Goal: Find specific page/section: Find specific page/section

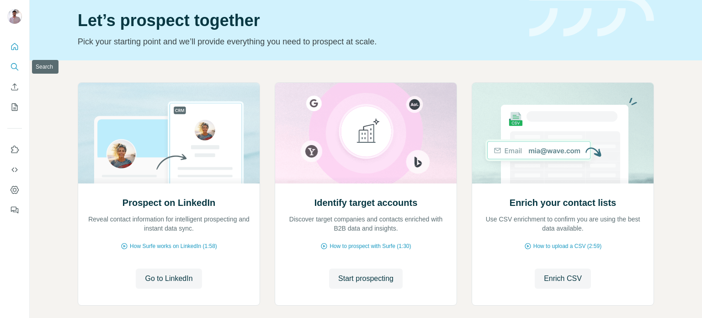
click at [21, 64] on button "Search" at bounding box center [14, 66] width 15 height 16
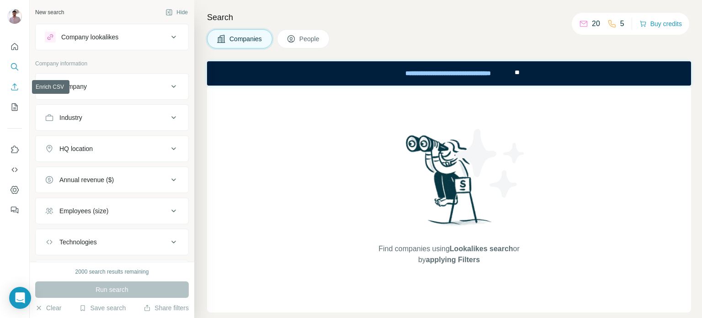
click at [15, 90] on icon "Enrich CSV" at bounding box center [14, 86] width 7 height 7
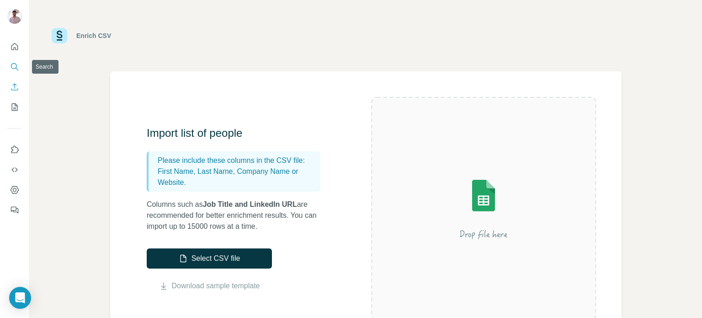
click at [16, 62] on icon "Search" at bounding box center [14, 66] width 9 height 9
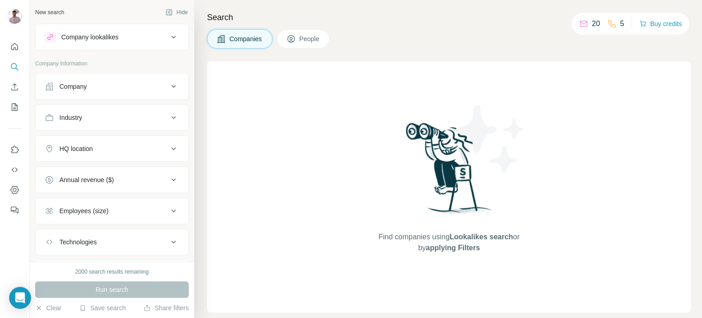
click at [288, 34] on icon at bounding box center [291, 38] width 9 height 9
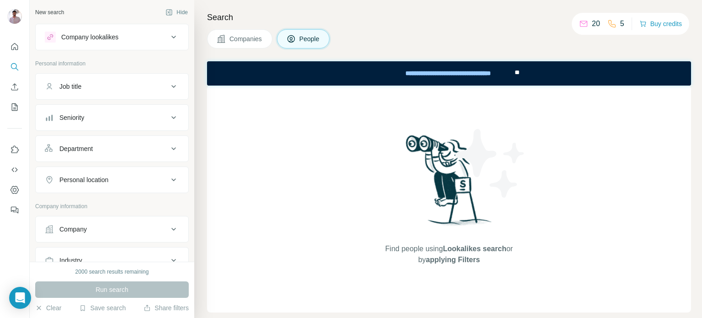
click at [139, 83] on div "Job title" at bounding box center [106, 86] width 123 height 9
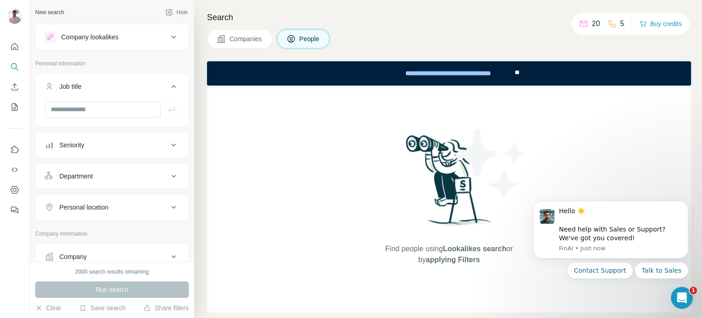
click at [101, 153] on button "Seniority" at bounding box center [112, 145] width 153 height 22
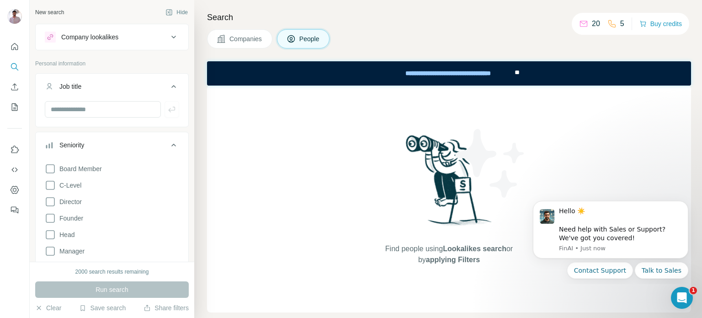
click at [101, 153] on button "Seniority" at bounding box center [112, 147] width 153 height 26
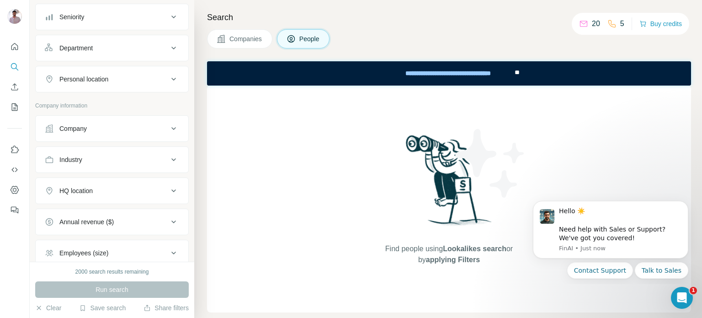
scroll to position [111, 0]
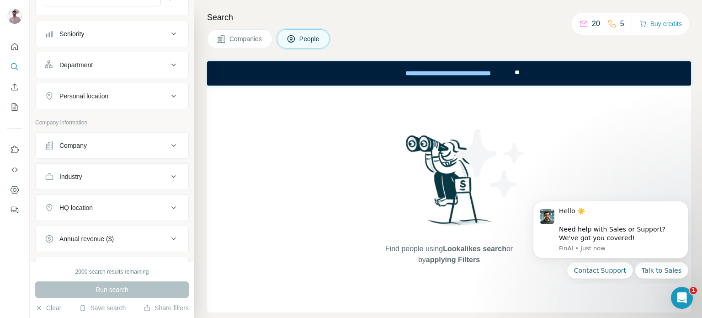
click at [113, 155] on button "Company" at bounding box center [112, 145] width 153 height 22
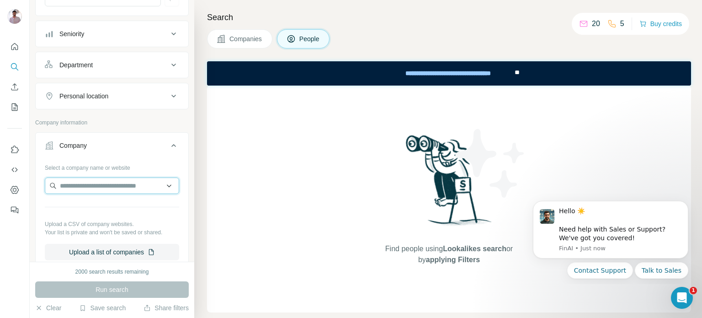
click at [92, 184] on input "text" at bounding box center [112, 185] width 134 height 16
type input "******"
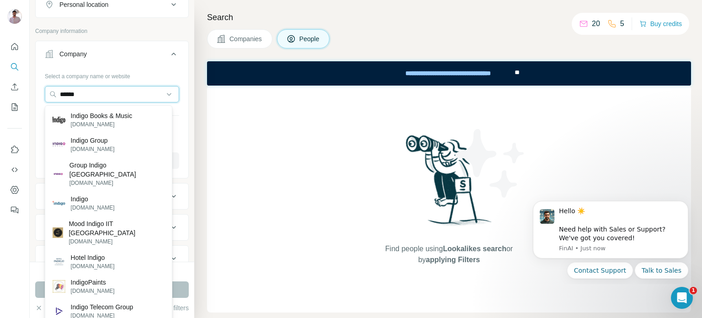
scroll to position [199, 0]
